Goal: Transaction & Acquisition: Purchase product/service

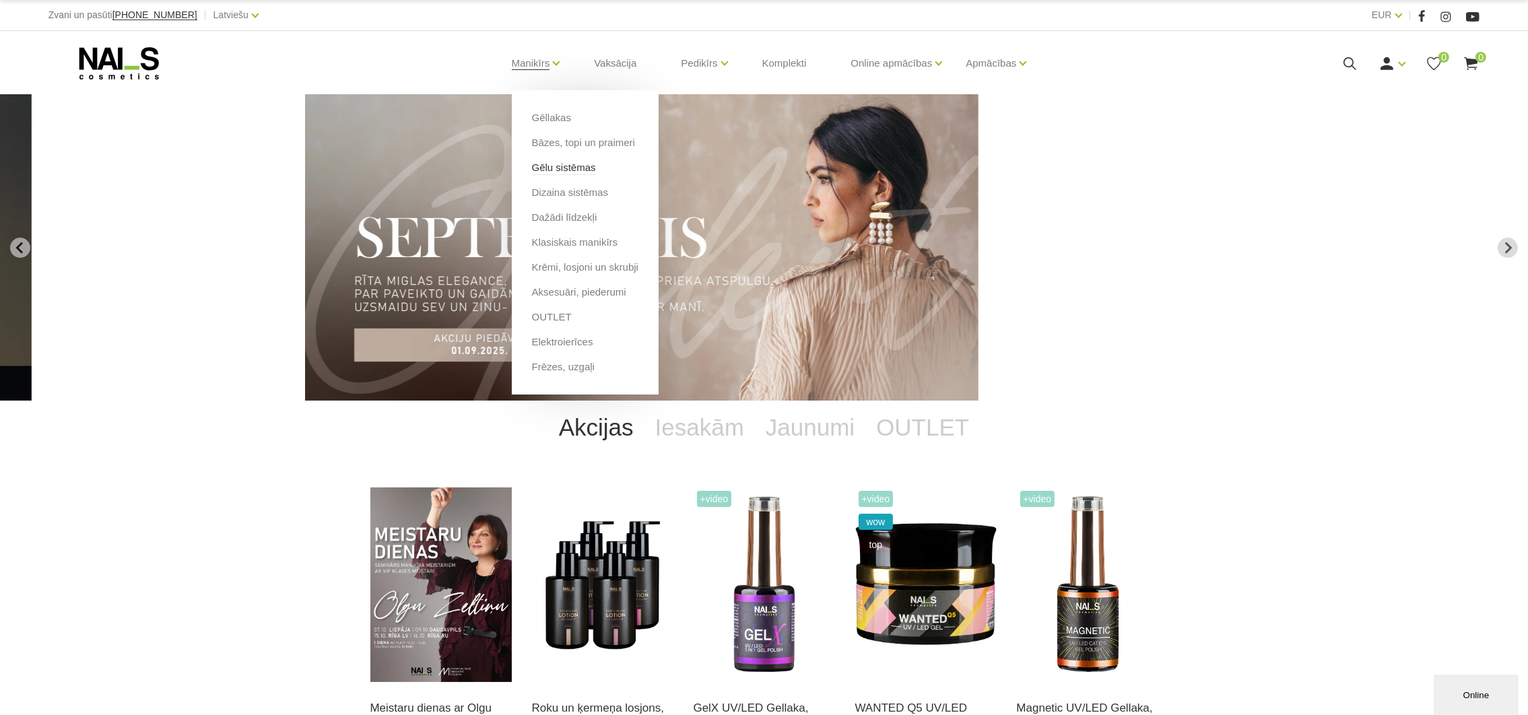
click at [576, 168] on link "Gēlu sistēmas" at bounding box center [564, 167] width 64 height 15
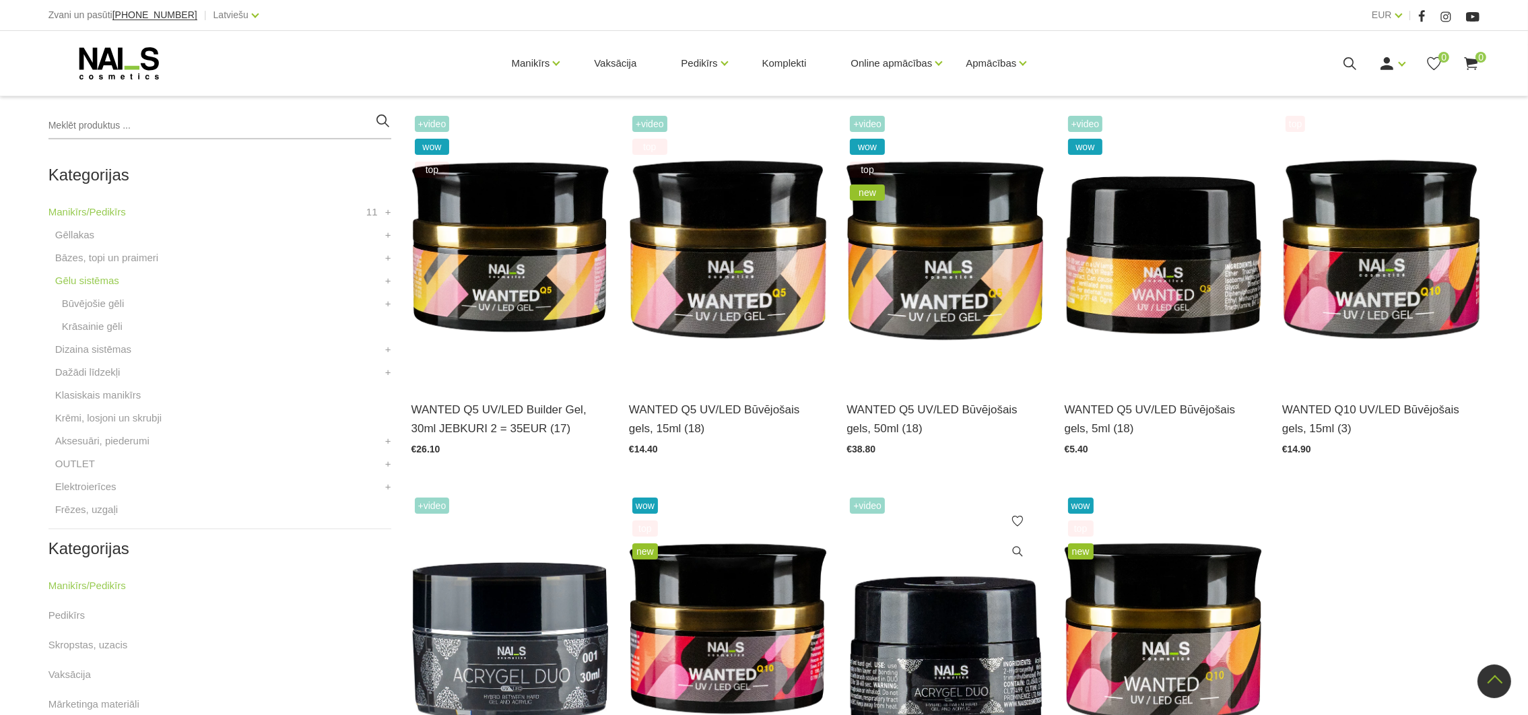
scroll to position [302, 0]
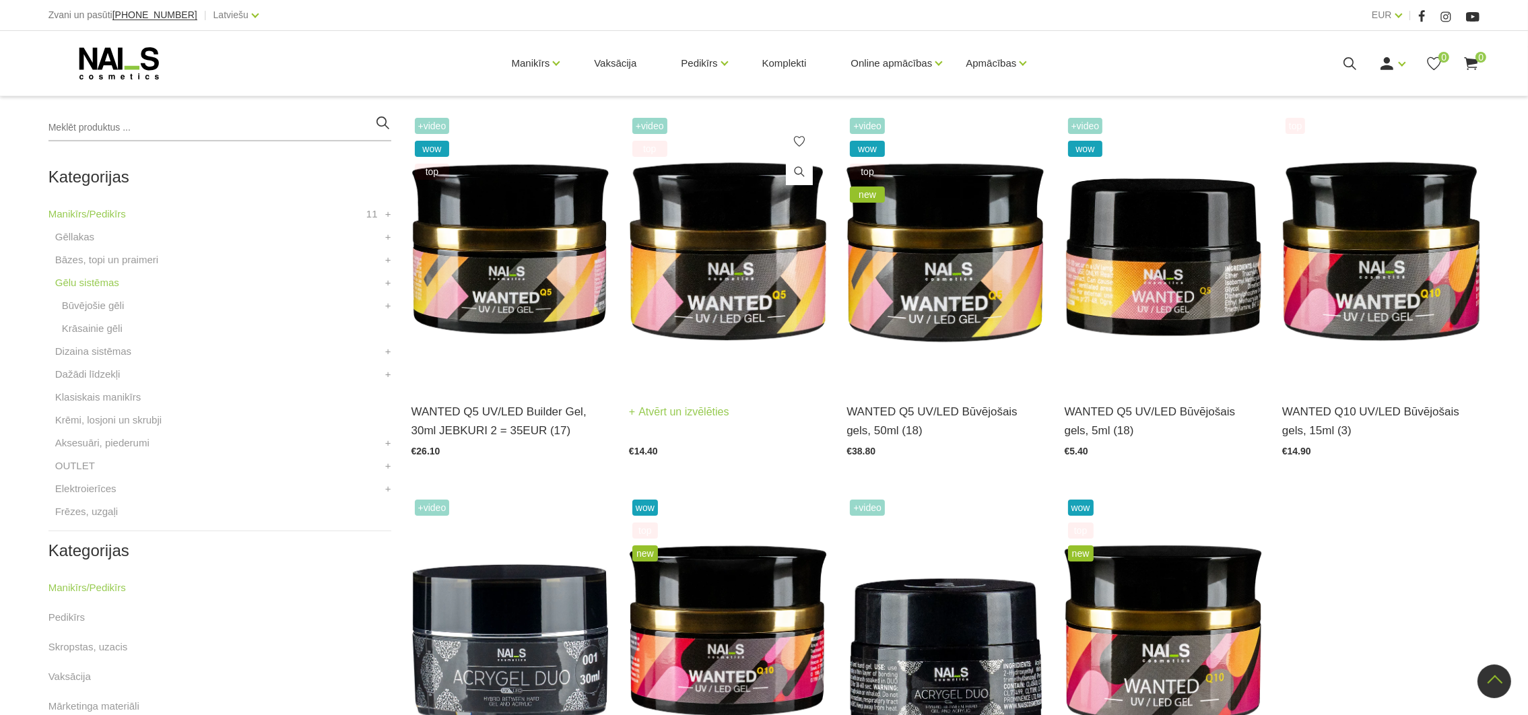
click at [757, 264] on img at bounding box center [727, 249] width 197 height 271
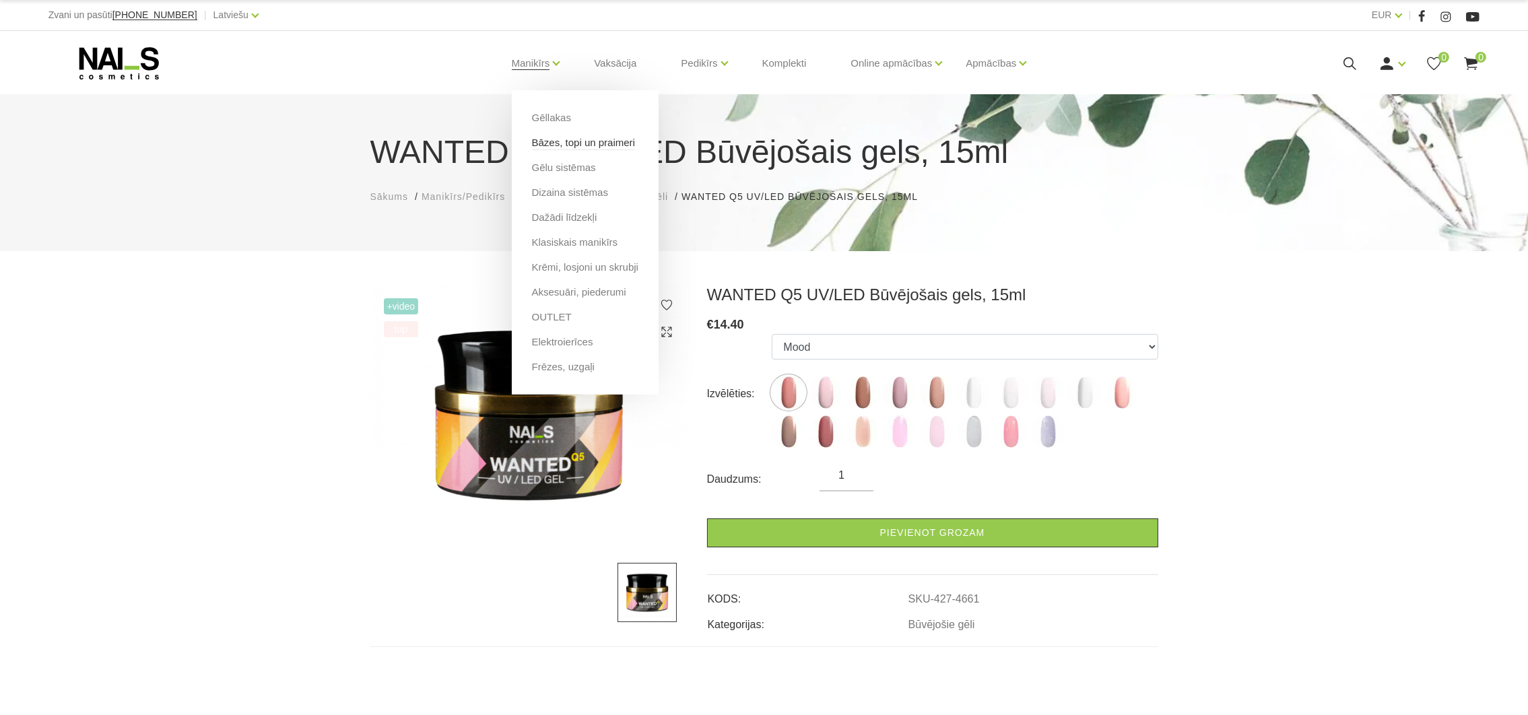
click at [550, 143] on link "Bāzes, topi un praimeri" at bounding box center [583, 142] width 103 height 15
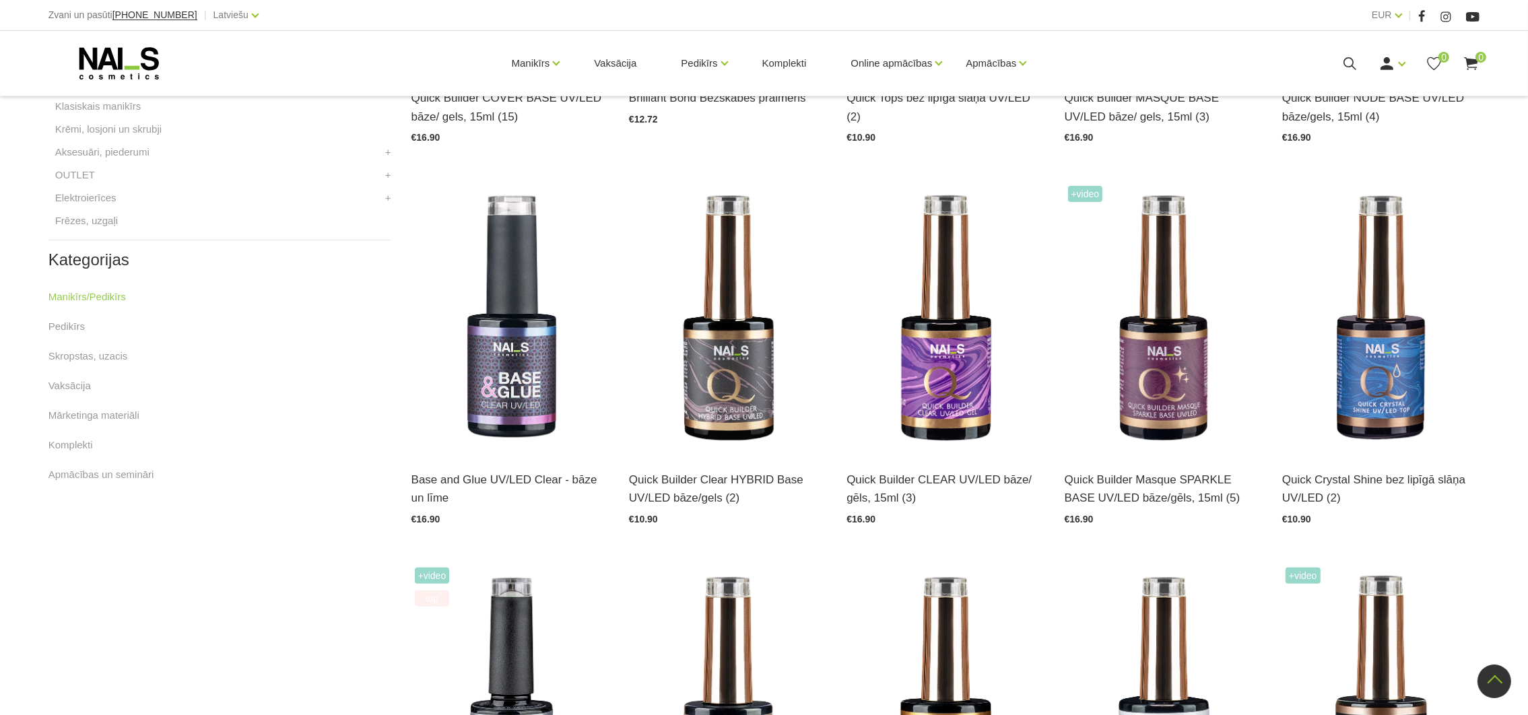
scroll to position [555, 0]
